Goal: Task Accomplishment & Management: Manage account settings

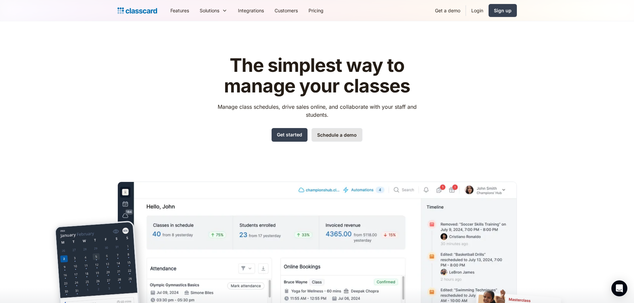
click at [343, 133] on link "Schedule a demo" at bounding box center [337, 135] width 51 height 14
click at [290, 133] on link "Get started" at bounding box center [290, 135] width 36 height 14
click at [474, 11] on link "Login" at bounding box center [477, 10] width 23 height 15
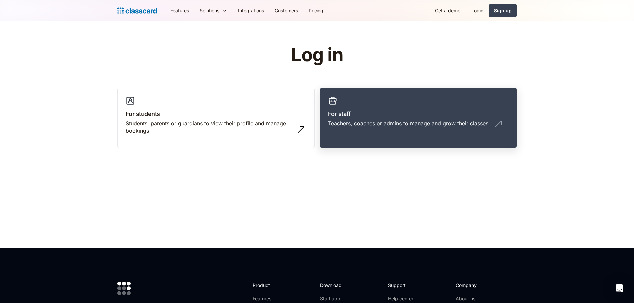
click at [351, 110] on h3 "For staff" at bounding box center [418, 114] width 181 height 9
